Goal: Register for event/course

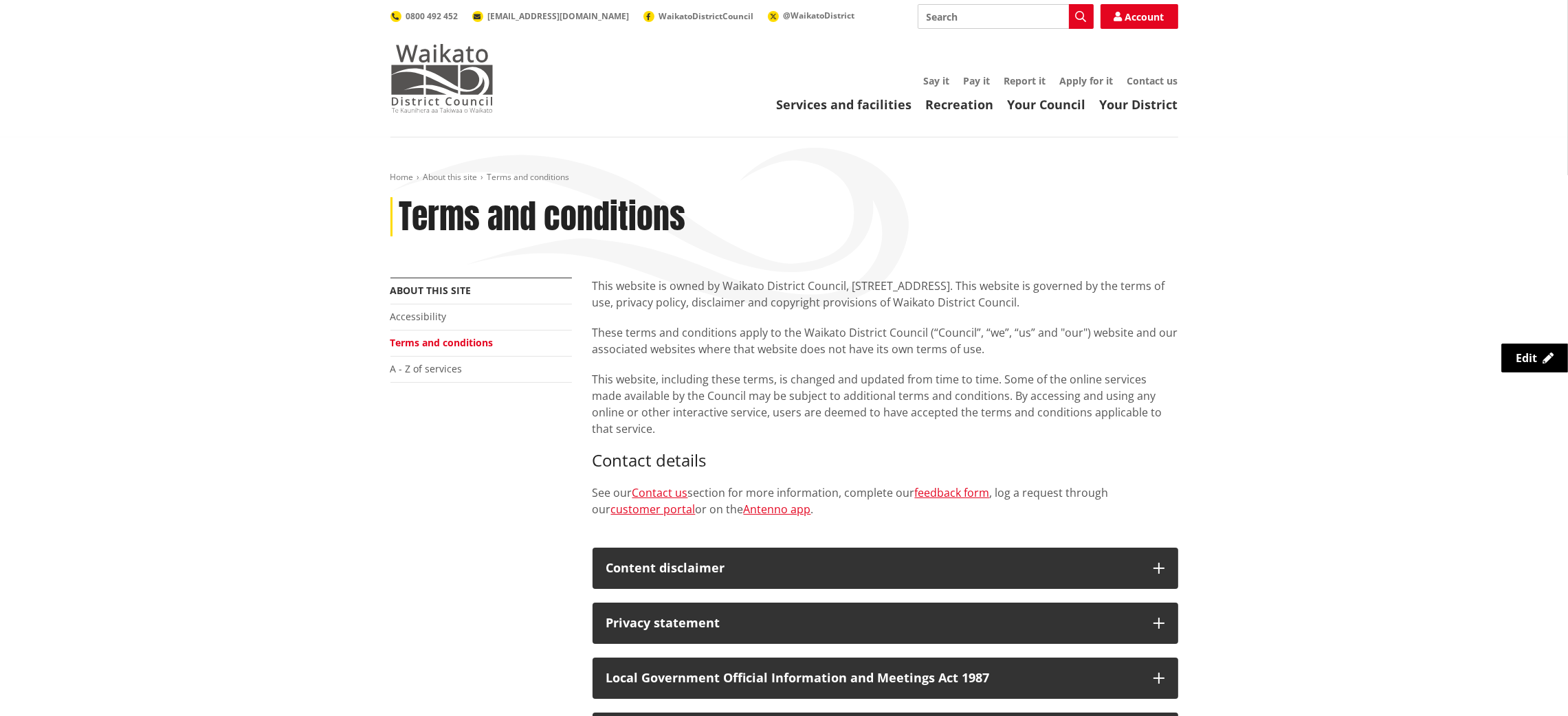
click at [473, 94] on img at bounding box center [441, 78] width 103 height 69
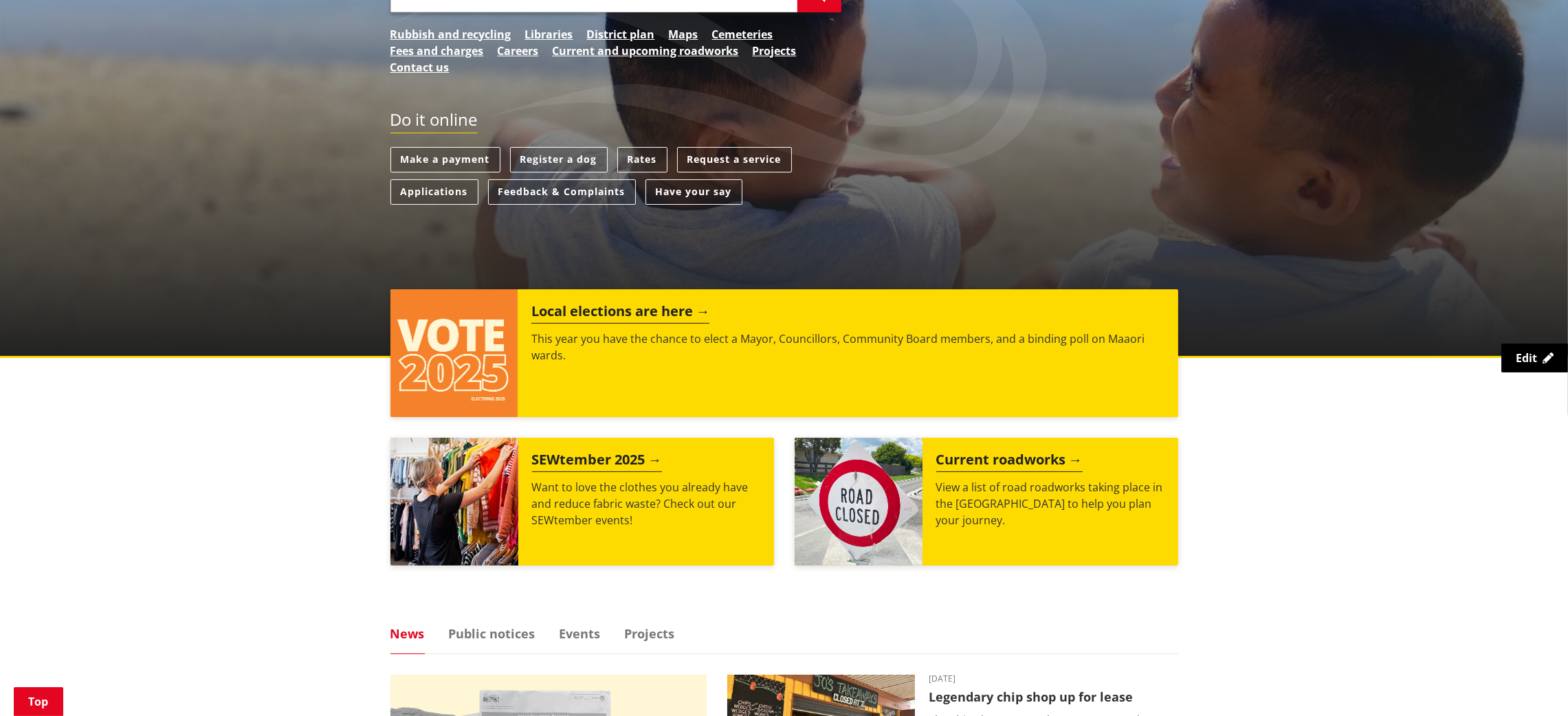
scroll to position [329, 0]
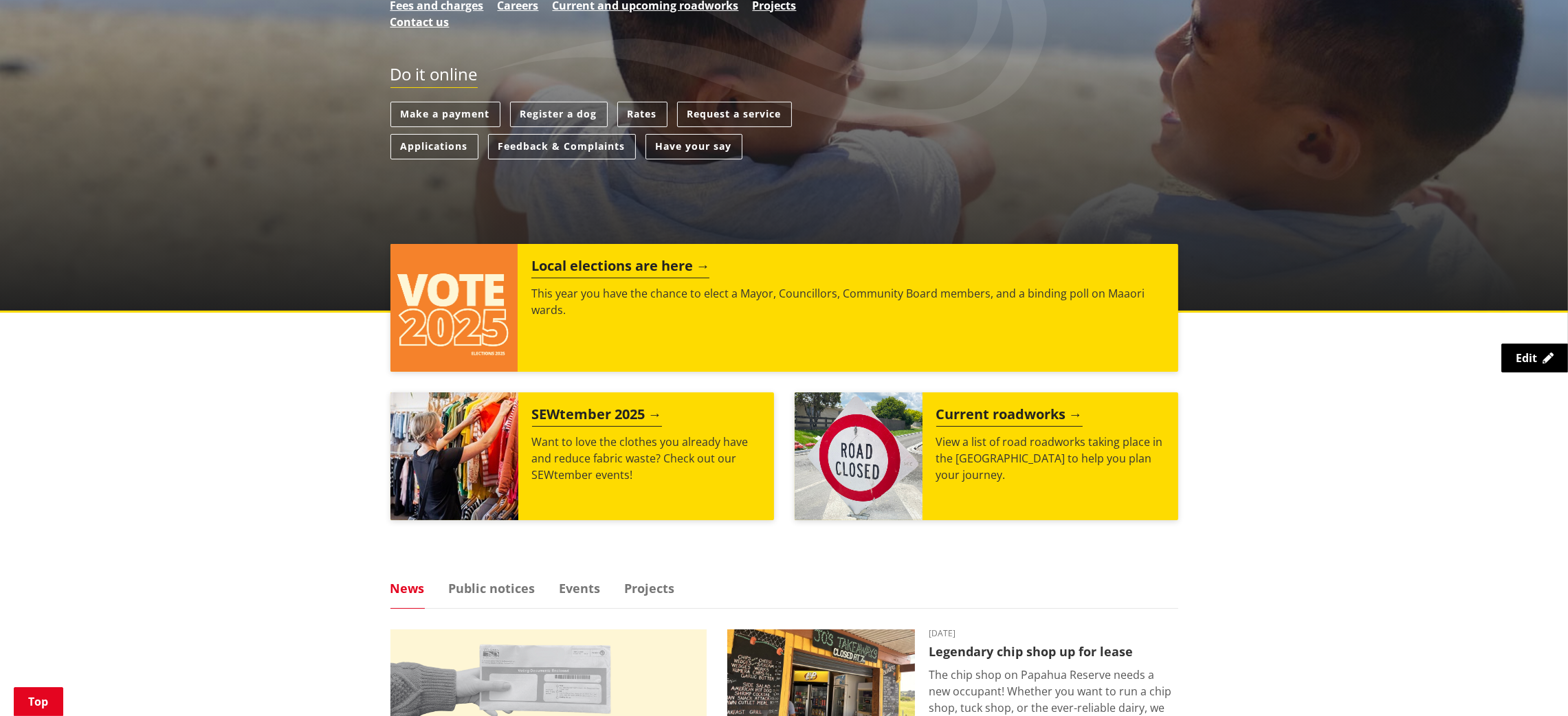
click at [518, 522] on ul "Local elections are here This year you have the chance to elect a Mayor, Counci…" at bounding box center [784, 392] width 808 height 297
click at [440, 450] on img at bounding box center [454, 456] width 128 height 128
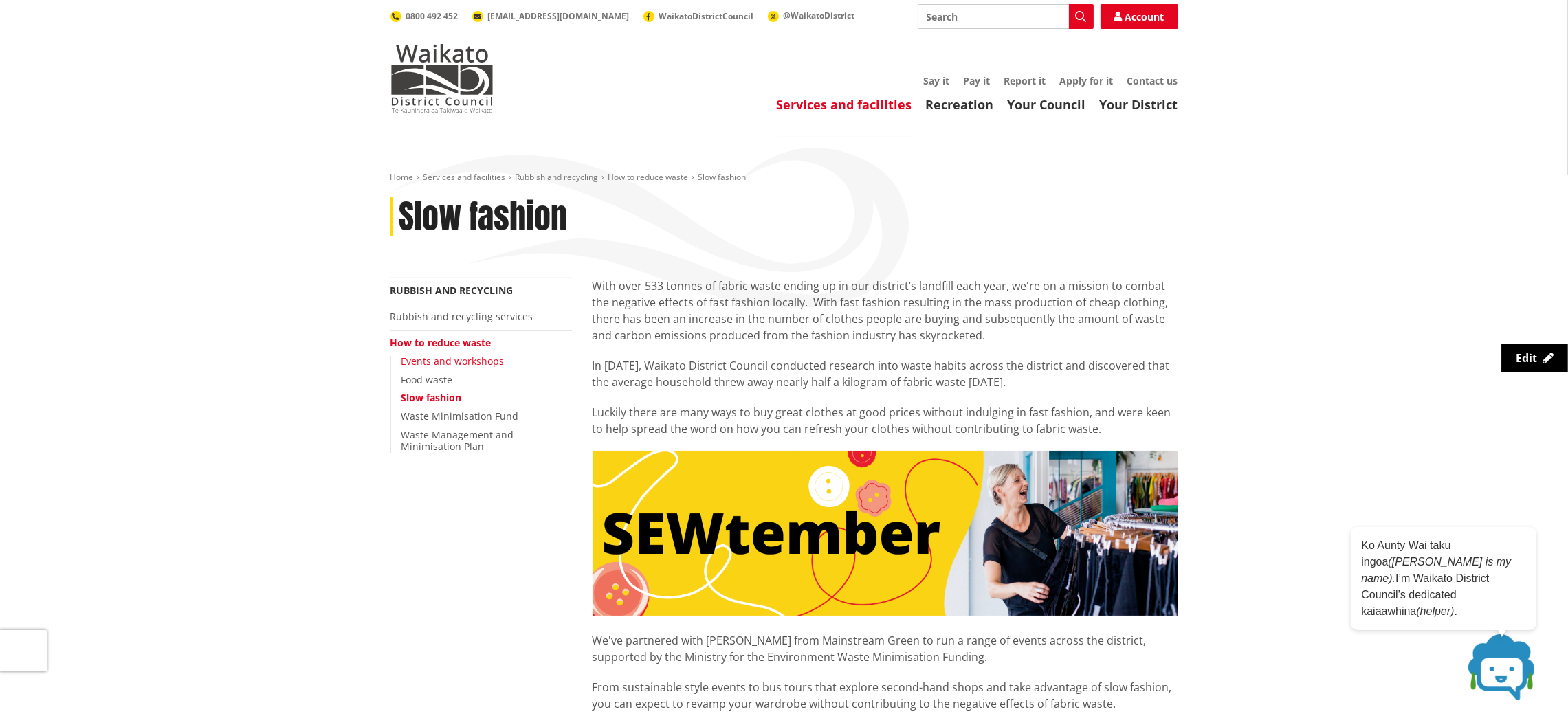
click at [455, 365] on link "Events and workshops" at bounding box center [453, 361] width 103 height 13
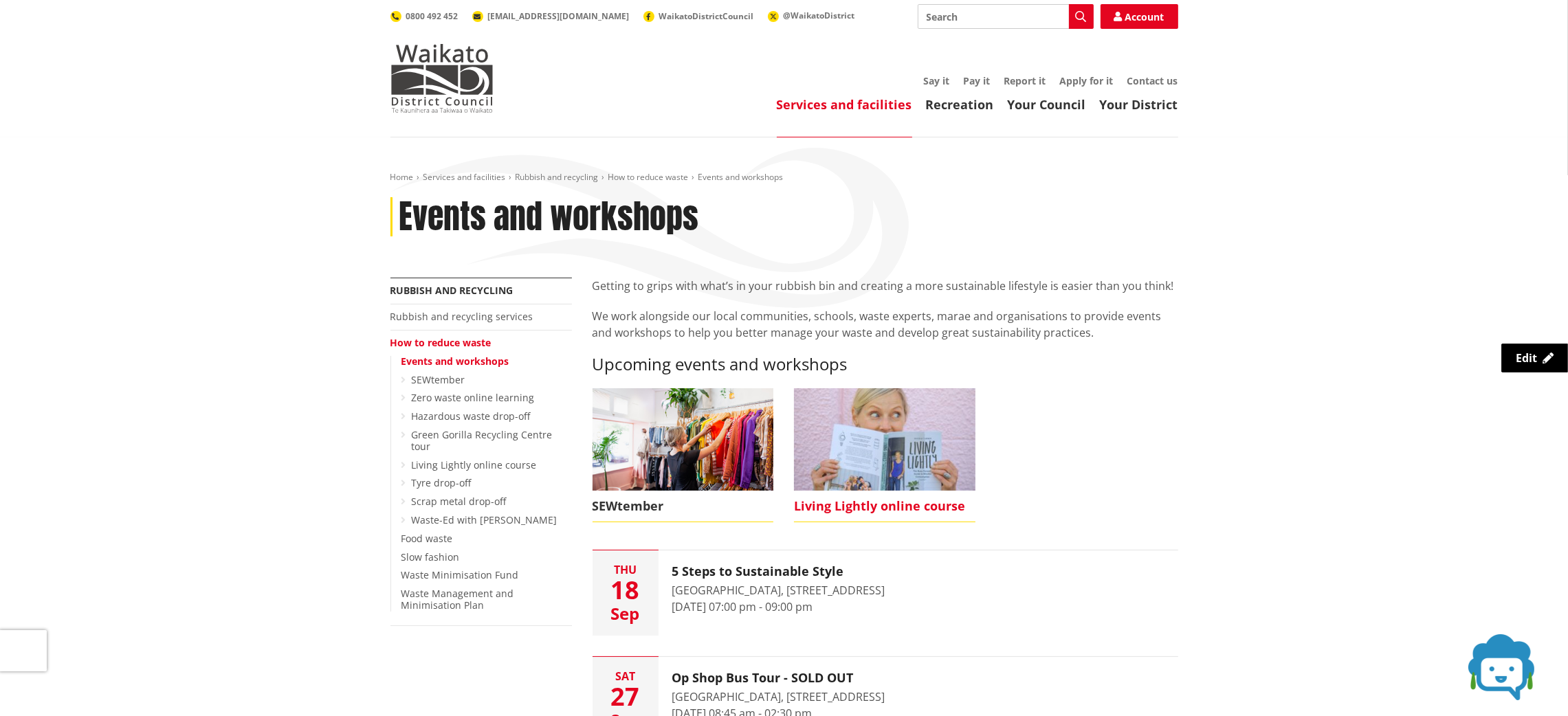
click at [881, 447] on img at bounding box center [884, 439] width 181 height 101
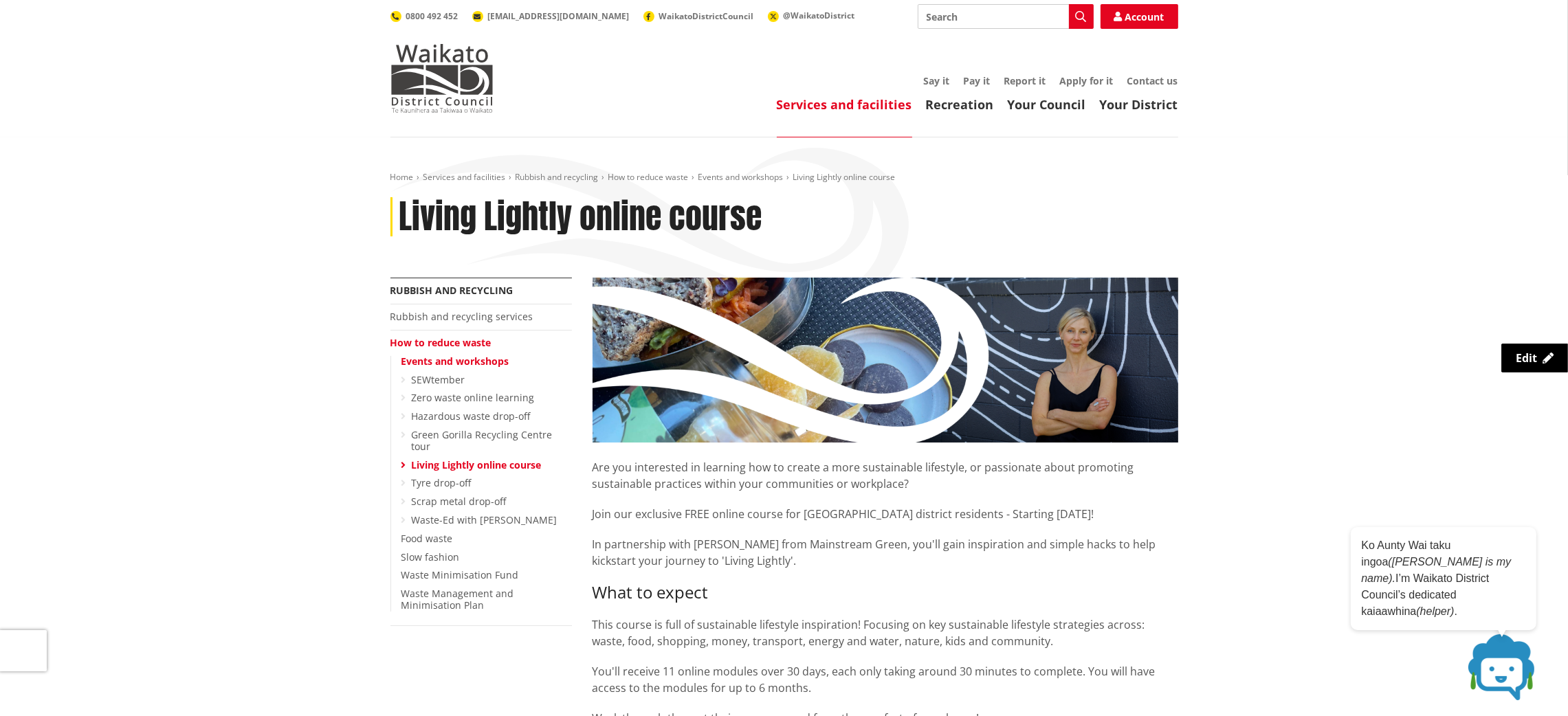
click at [1161, 427] on img at bounding box center [885, 360] width 585 height 165
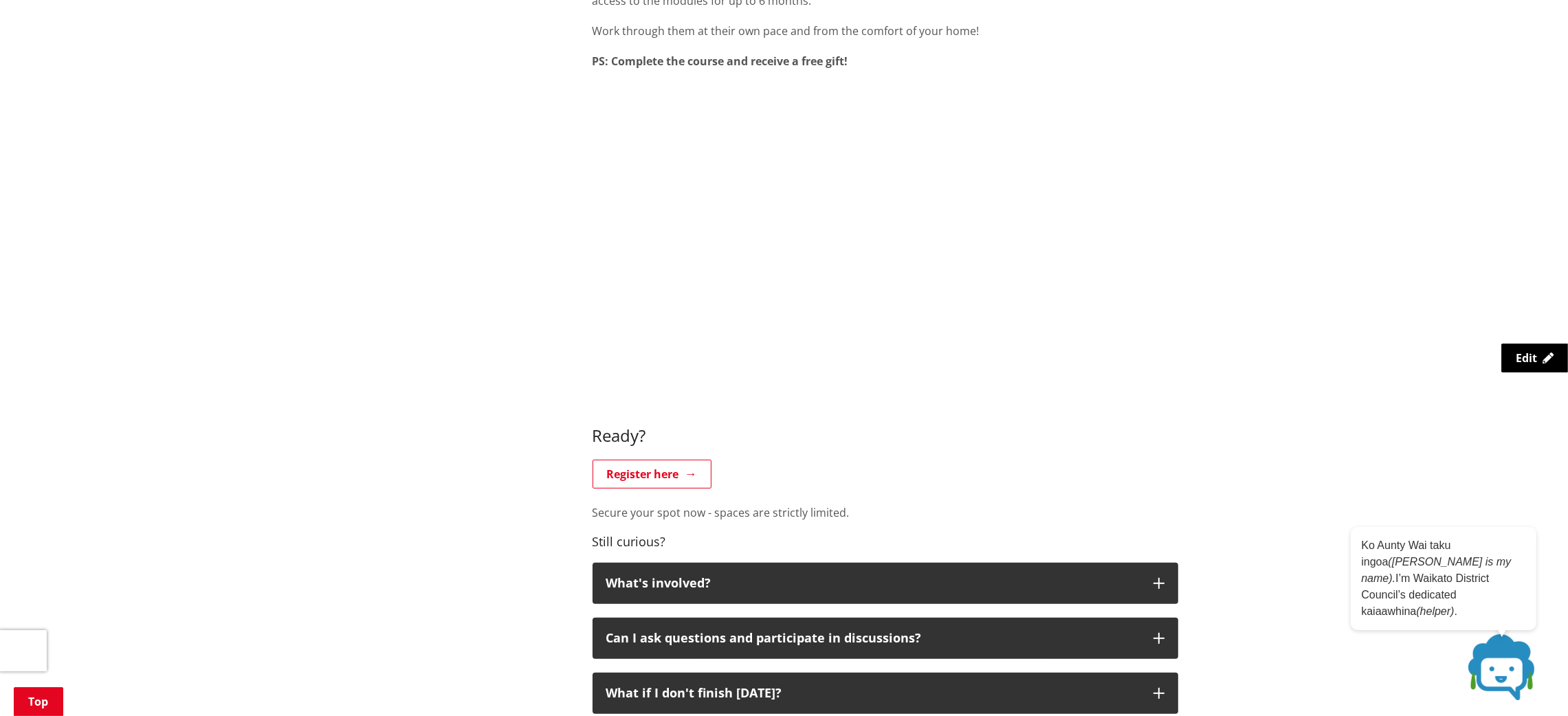
scroll to position [707, 0]
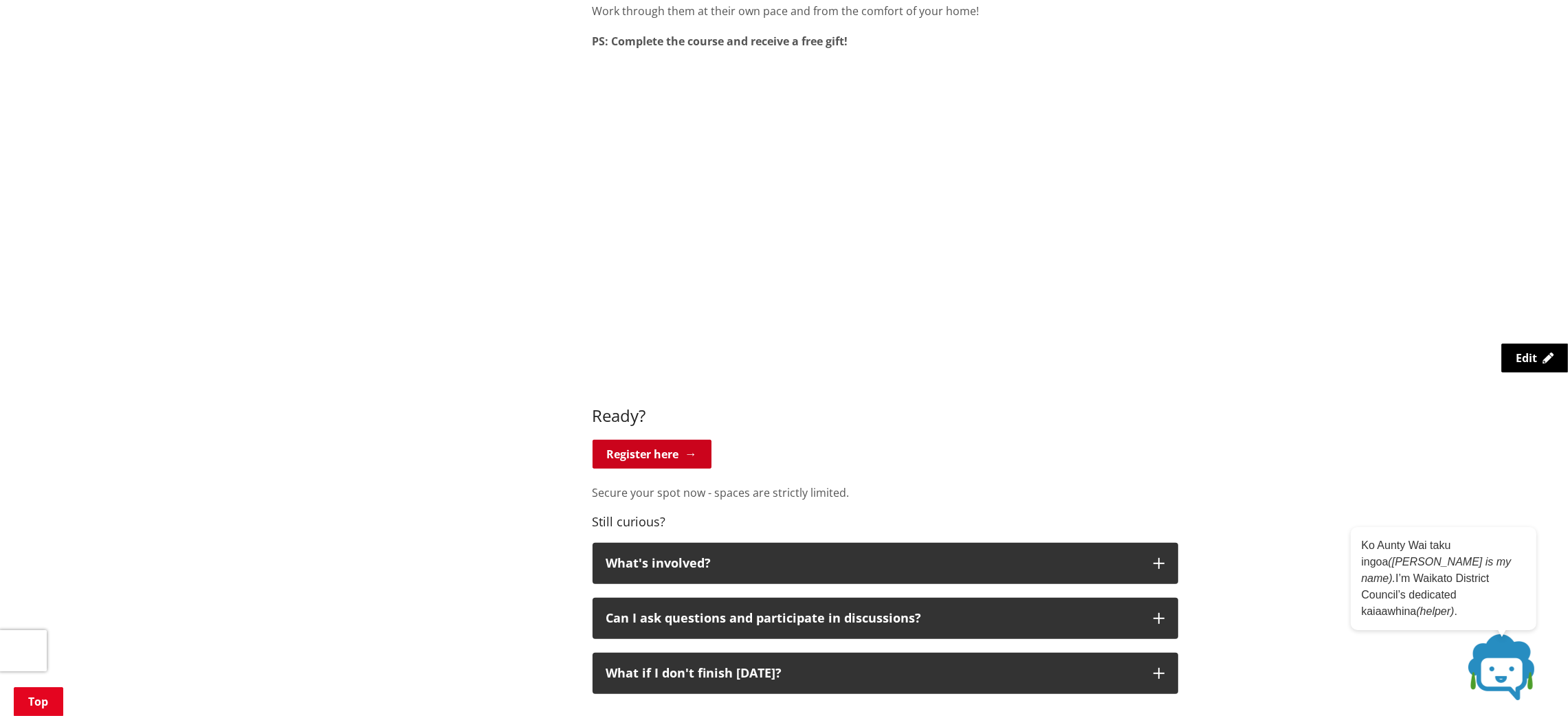
click at [634, 456] on link "Register here" at bounding box center [652, 454] width 119 height 29
